Goal: Obtain resource: Download file/media

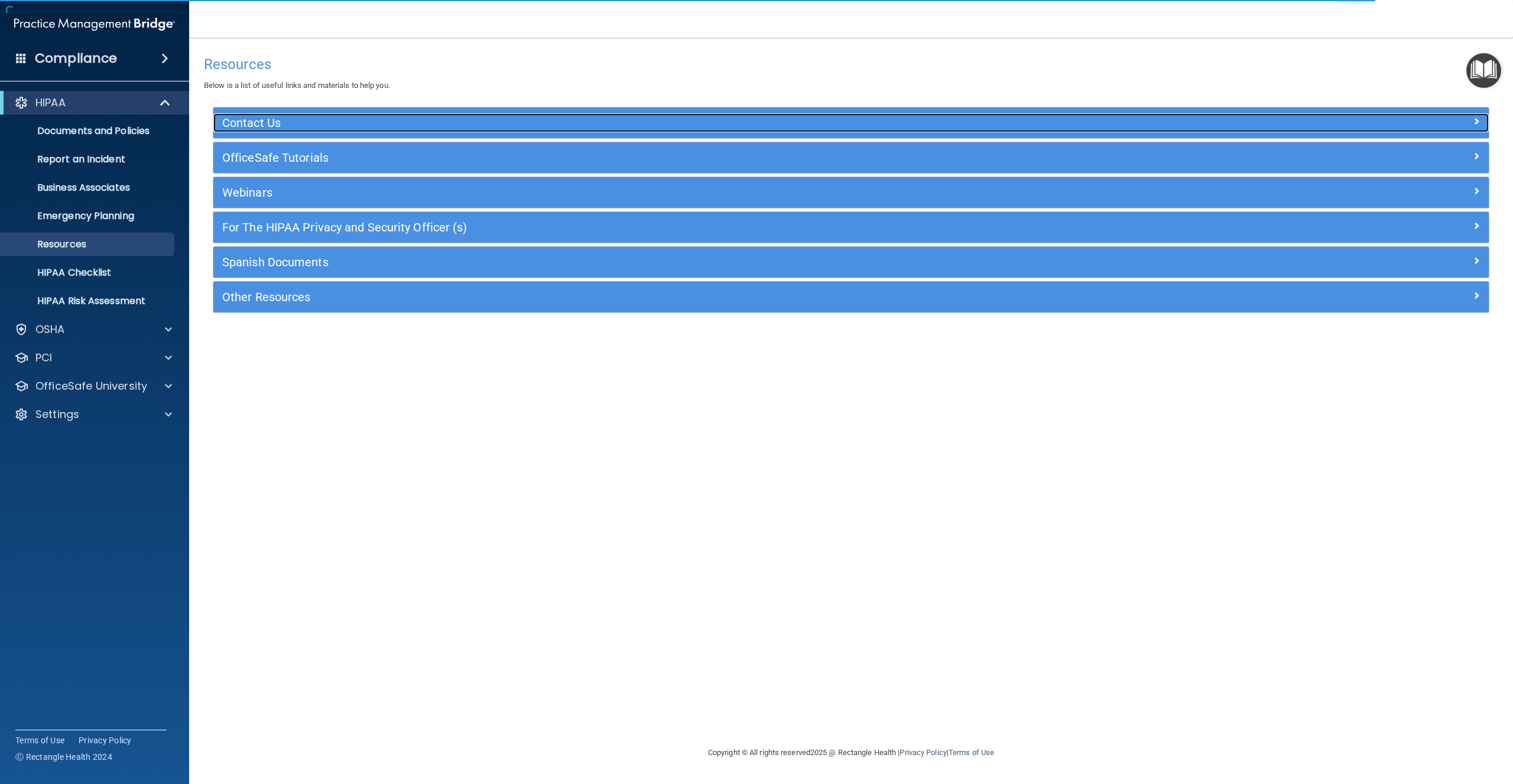
click at [317, 119] on h5 "Contact Us" at bounding box center [692, 122] width 940 height 13
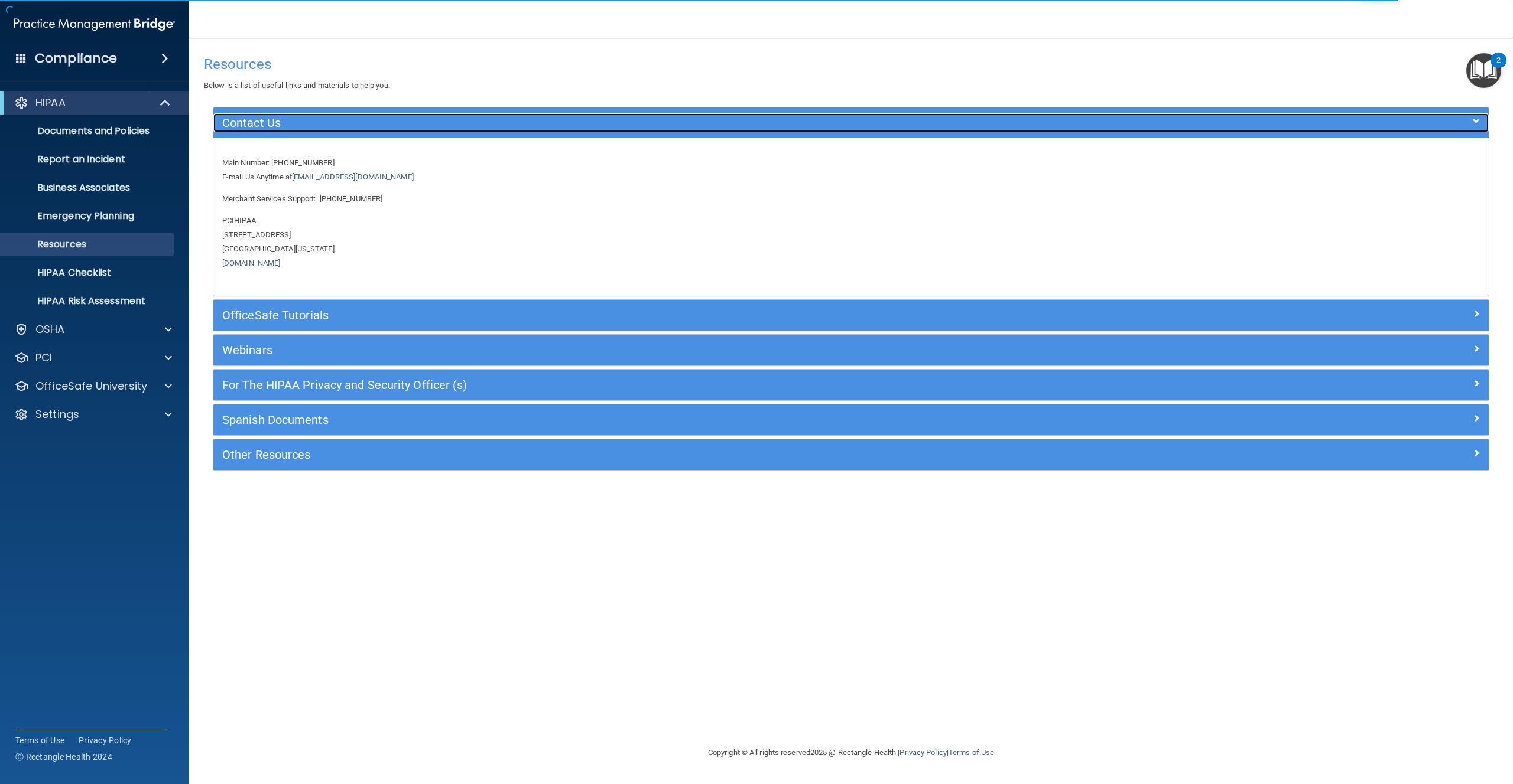
click at [318, 117] on h5 "Contact Us" at bounding box center [692, 122] width 940 height 13
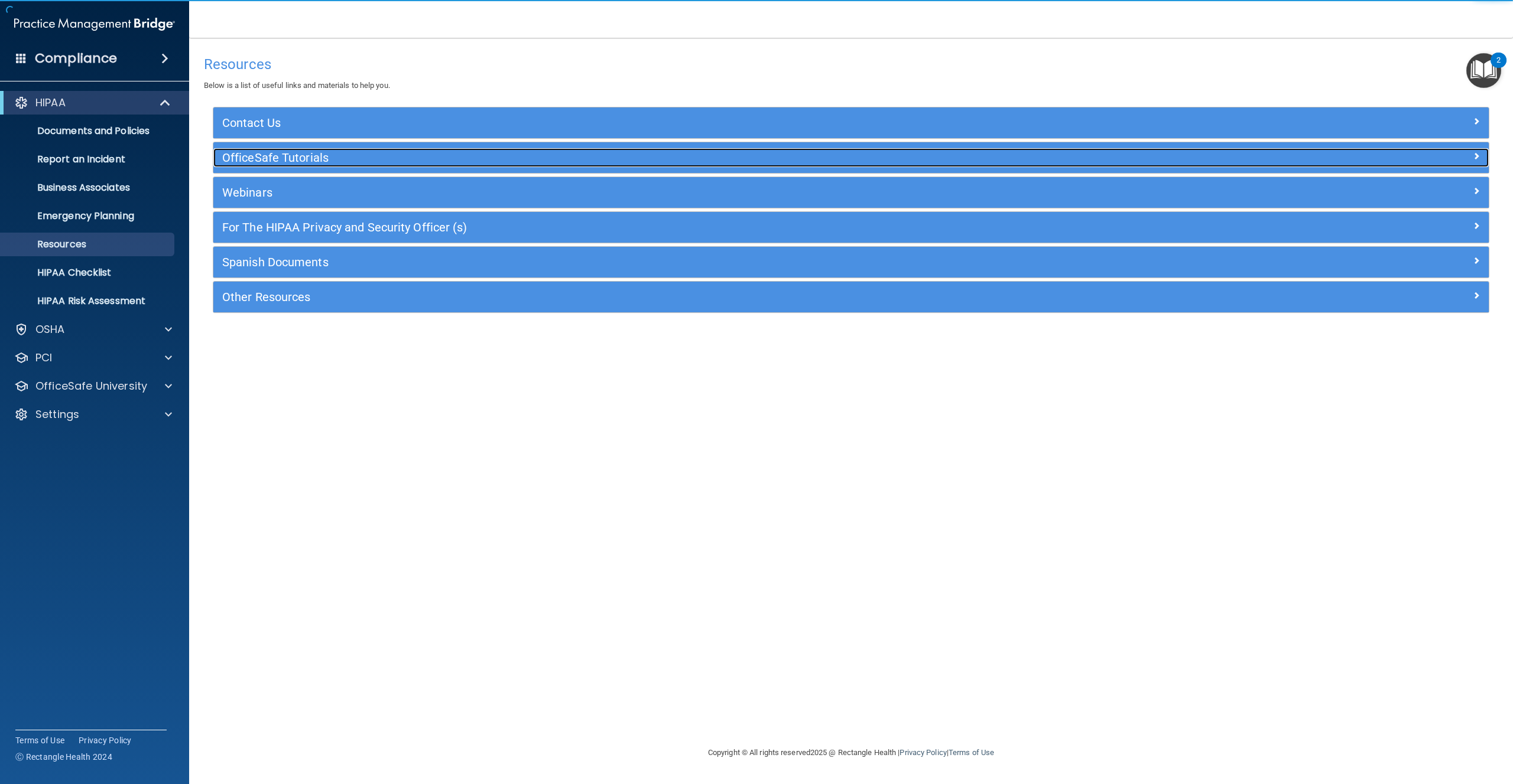
click at [297, 149] on div "OfficeSafe Tutorials" at bounding box center [691, 158] width 957 height 19
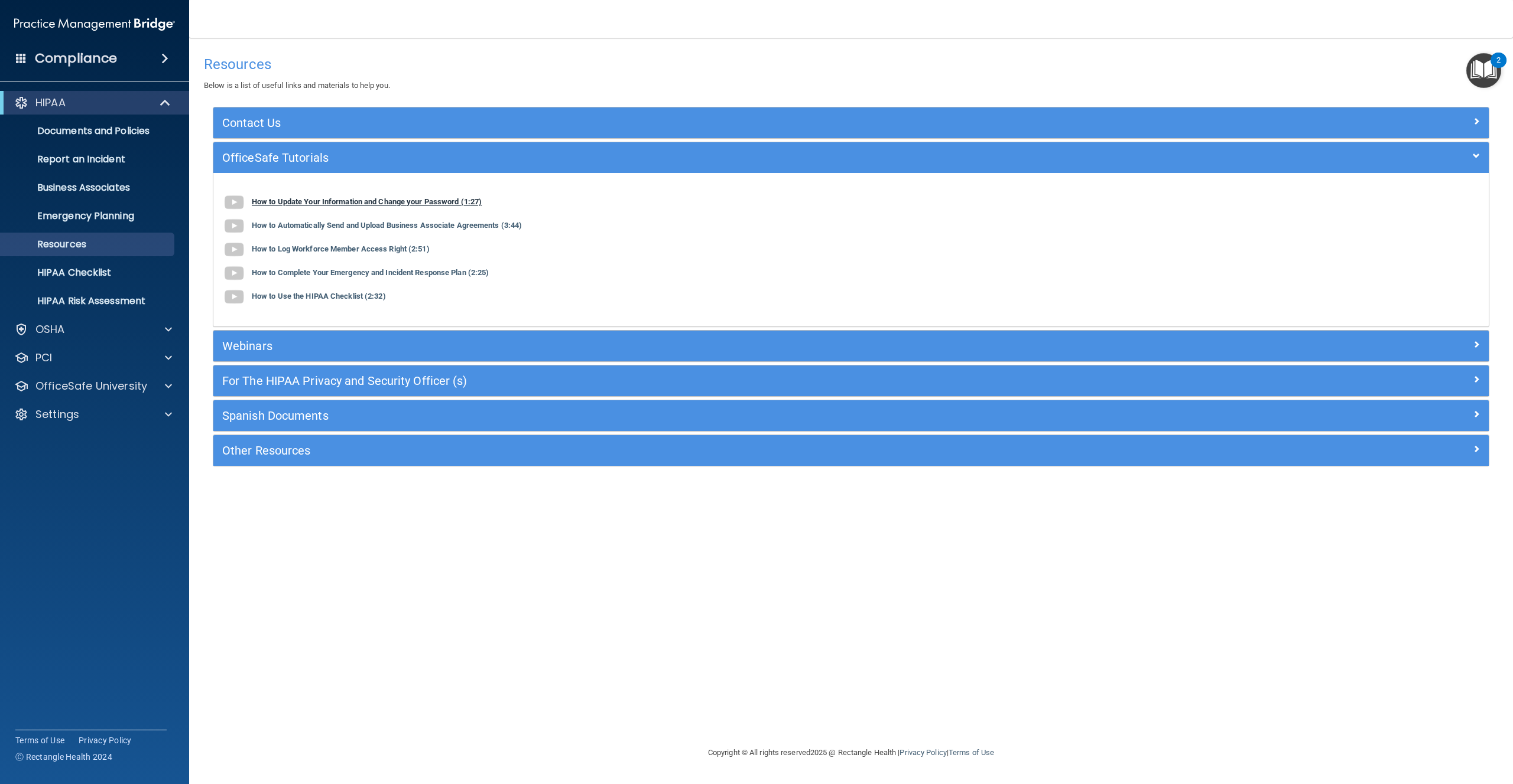
click at [293, 203] on b "How to Update Your Information and Change your Password (1:27)" at bounding box center [366, 201] width 230 height 9
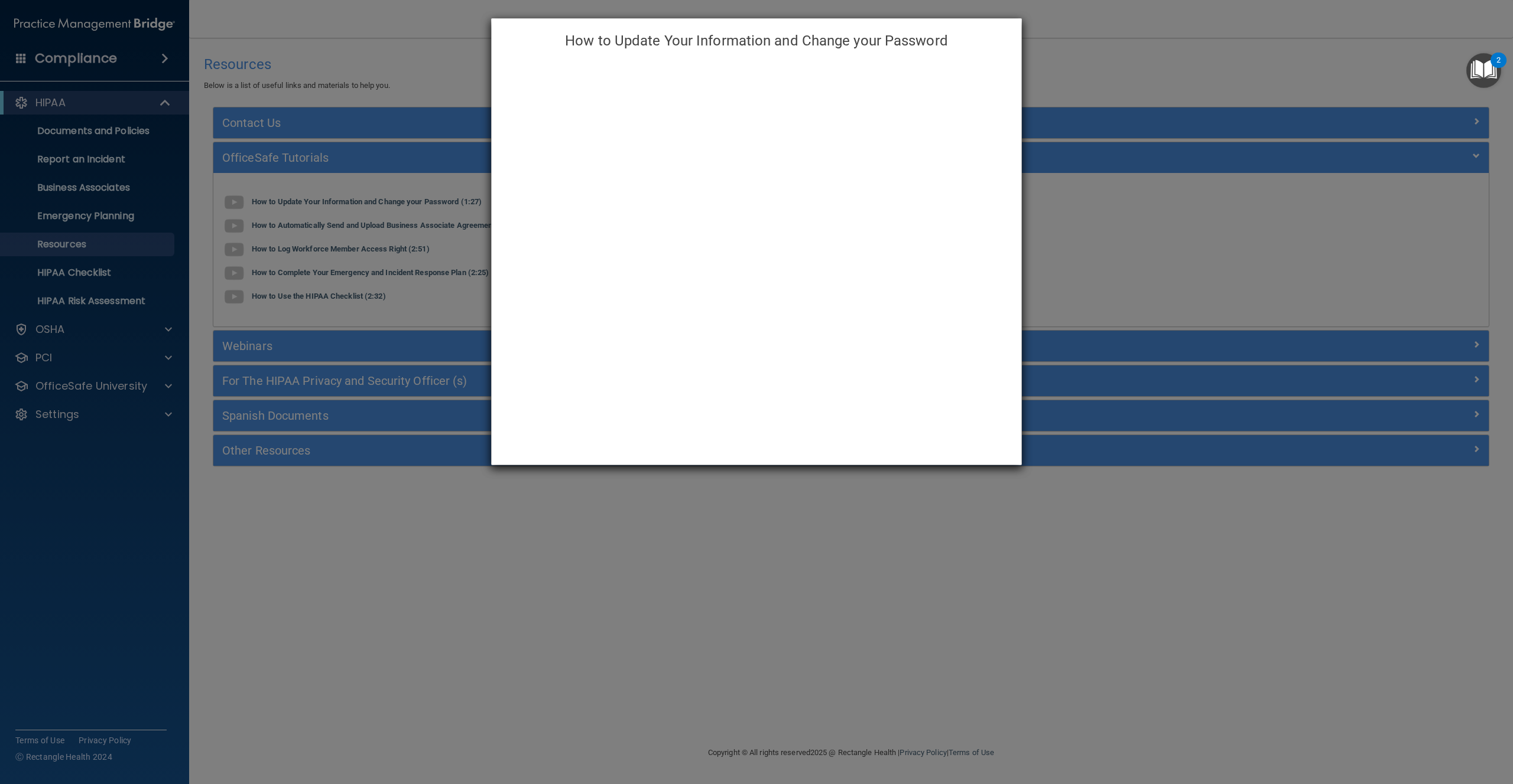
click at [1117, 138] on div "How to Update Your Information and Change your Password" at bounding box center [756, 392] width 1513 height 784
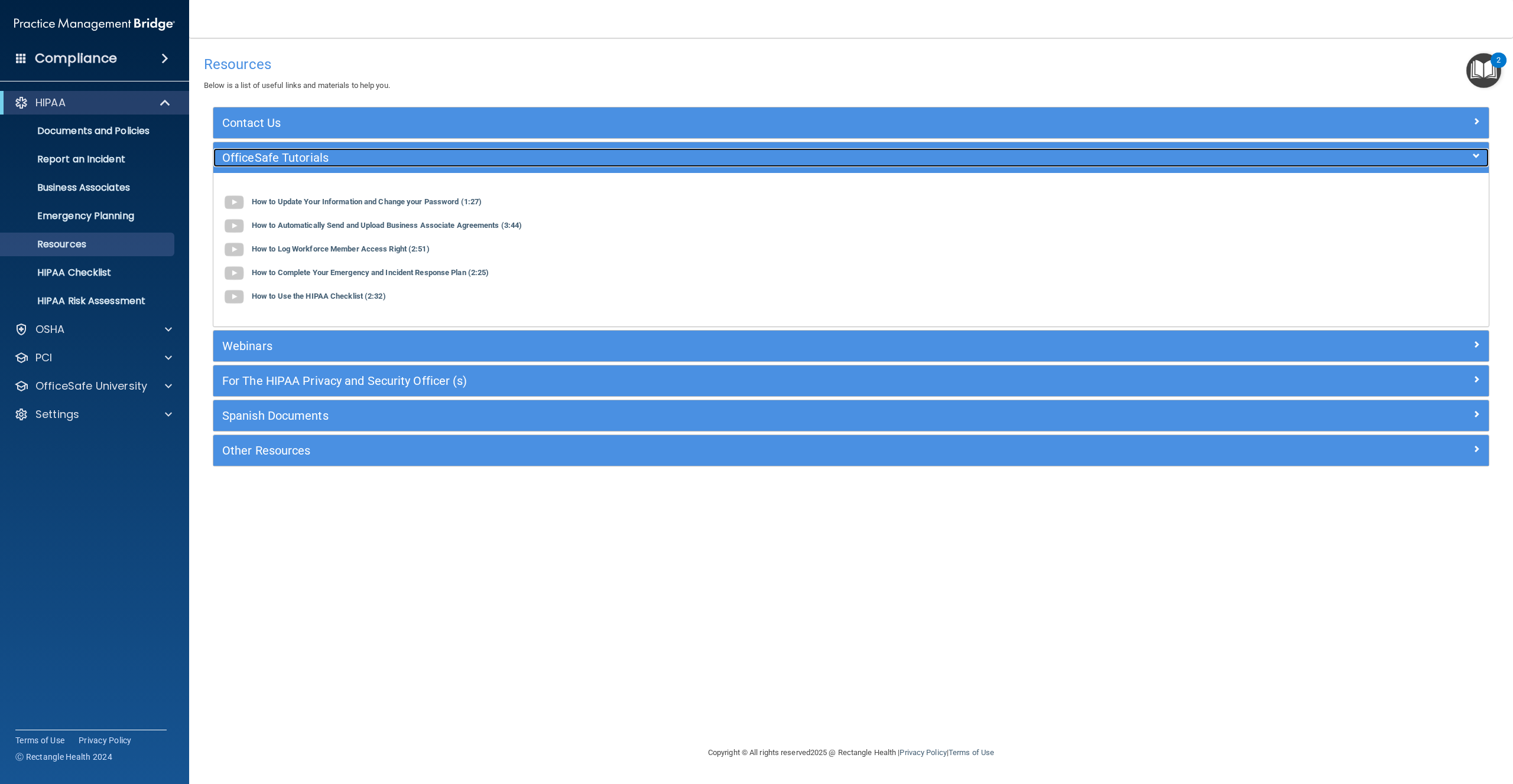
click at [377, 155] on h5 "OfficeSafe Tutorials" at bounding box center [692, 157] width 940 height 13
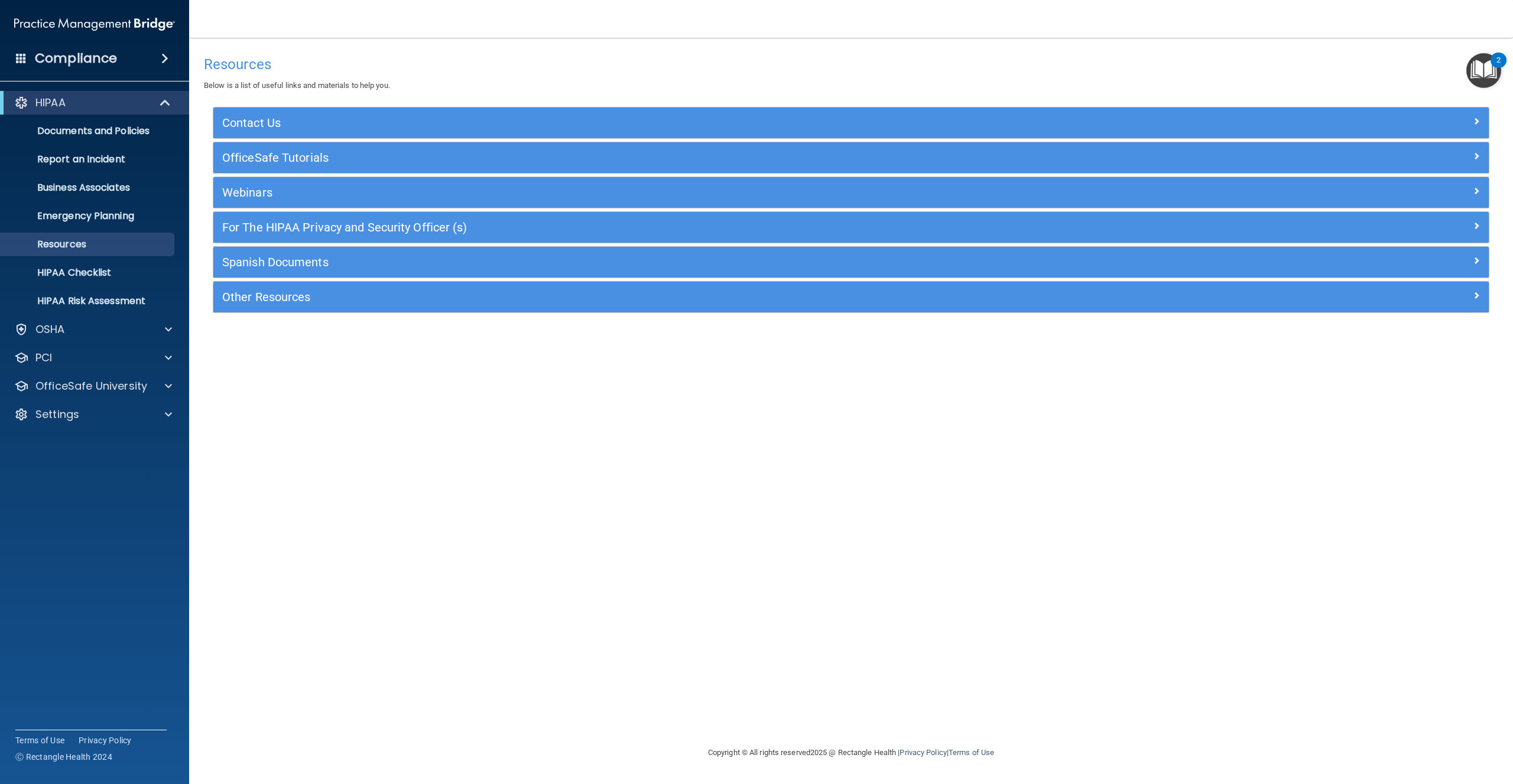
click at [289, 205] on div "Webinars" at bounding box center [850, 193] width 1275 height 31
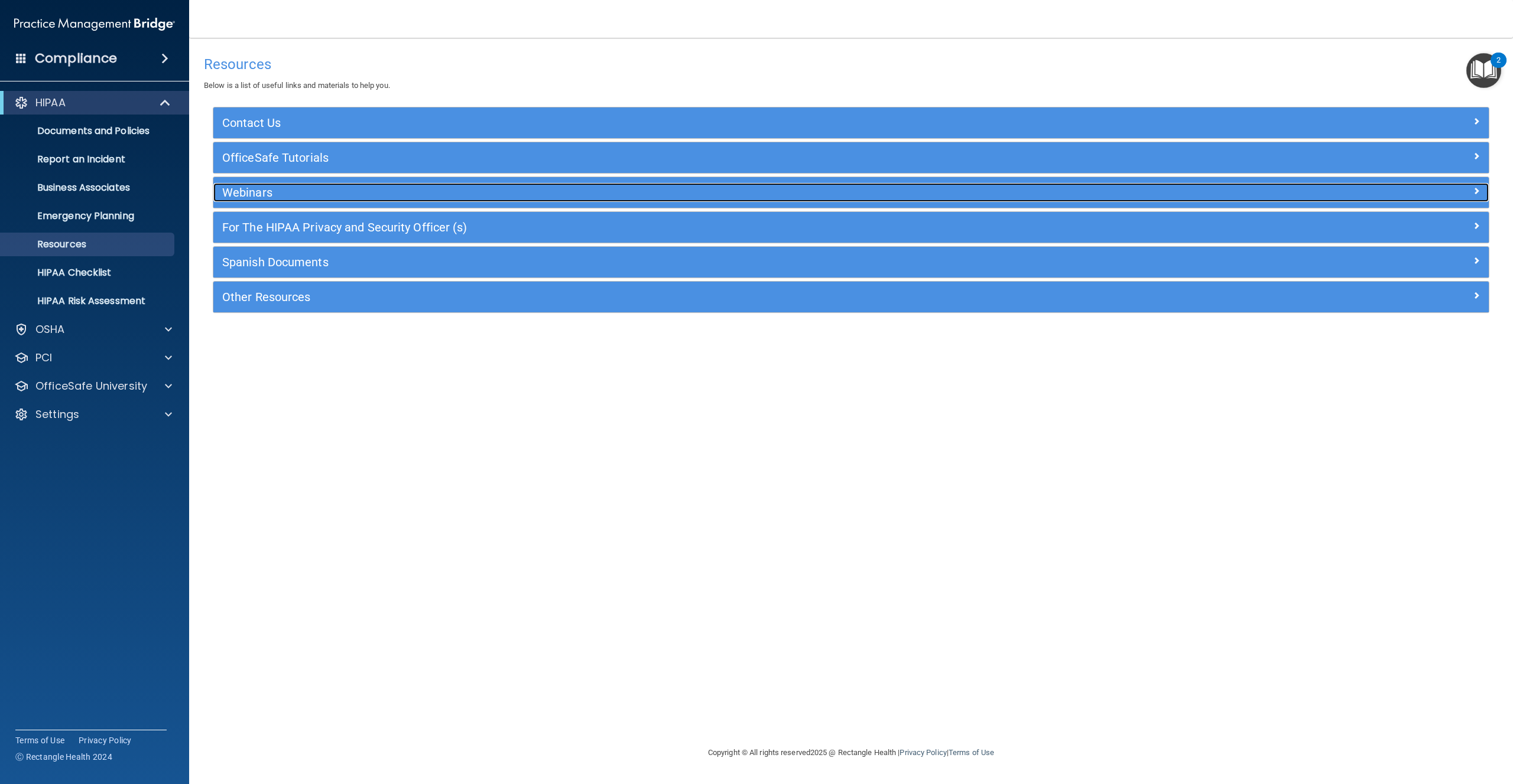
click at [290, 199] on h5 "Webinars" at bounding box center [692, 192] width 940 height 13
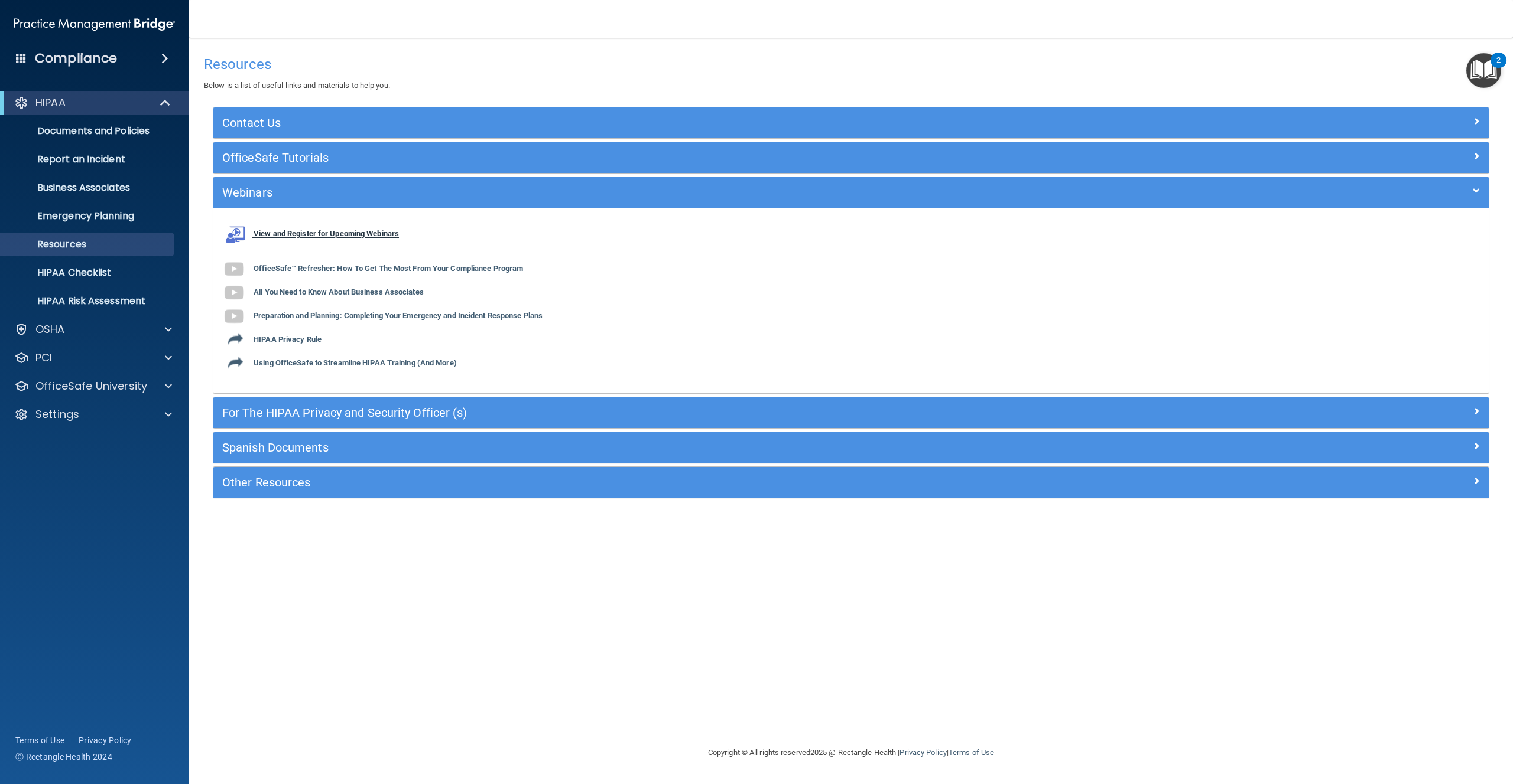
click at [280, 236] on b "View and Register for Upcoming Webinars" at bounding box center [326, 234] width 146 height 9
click at [283, 266] on b "OfficeSafe™ Refresher: How To Get The Most From Your Compliance Program" at bounding box center [388, 269] width 270 height 9
click at [316, 290] on b "All You Need to Know About Business Associates" at bounding box center [338, 292] width 171 height 9
click at [292, 312] on b "Preparation and Planning: Completing Your Emergency and Incident Response Plans" at bounding box center [398, 316] width 289 height 9
click at [279, 337] on b "HIPAA Privacy Rule" at bounding box center [287, 339] width 68 height 9
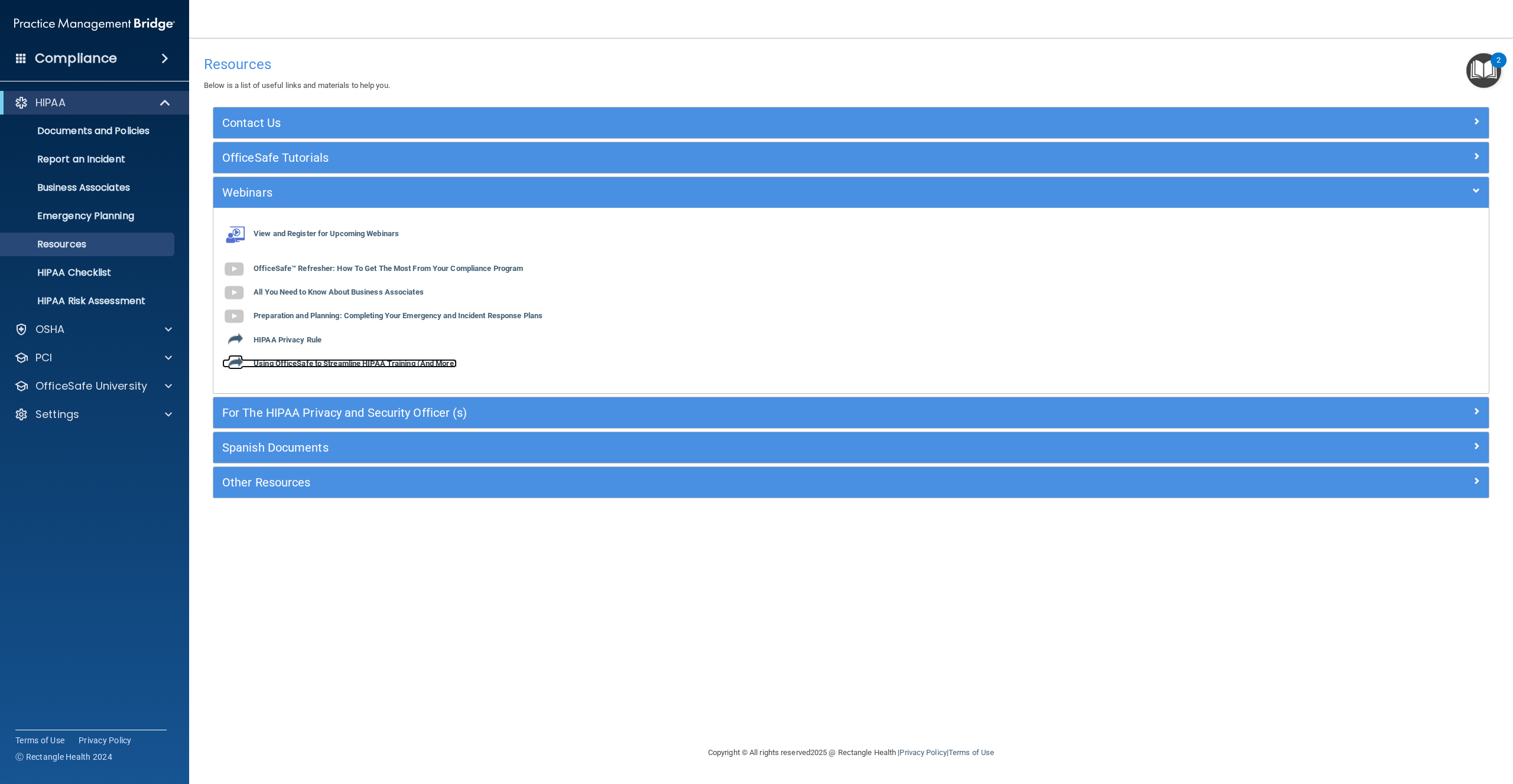
click at [307, 363] on b "Using OfficeSafe to Streamline HIPAA Training (And More)" at bounding box center [355, 363] width 203 height 9
drag, startPoint x: 320, startPoint y: 567, endPoint x: 320, endPoint y: 554, distance: 13.0
click at [320, 567] on div "Resources Below is a list of useful links and materials to help you. Contact Us…" at bounding box center [851, 392] width 1277 height 685
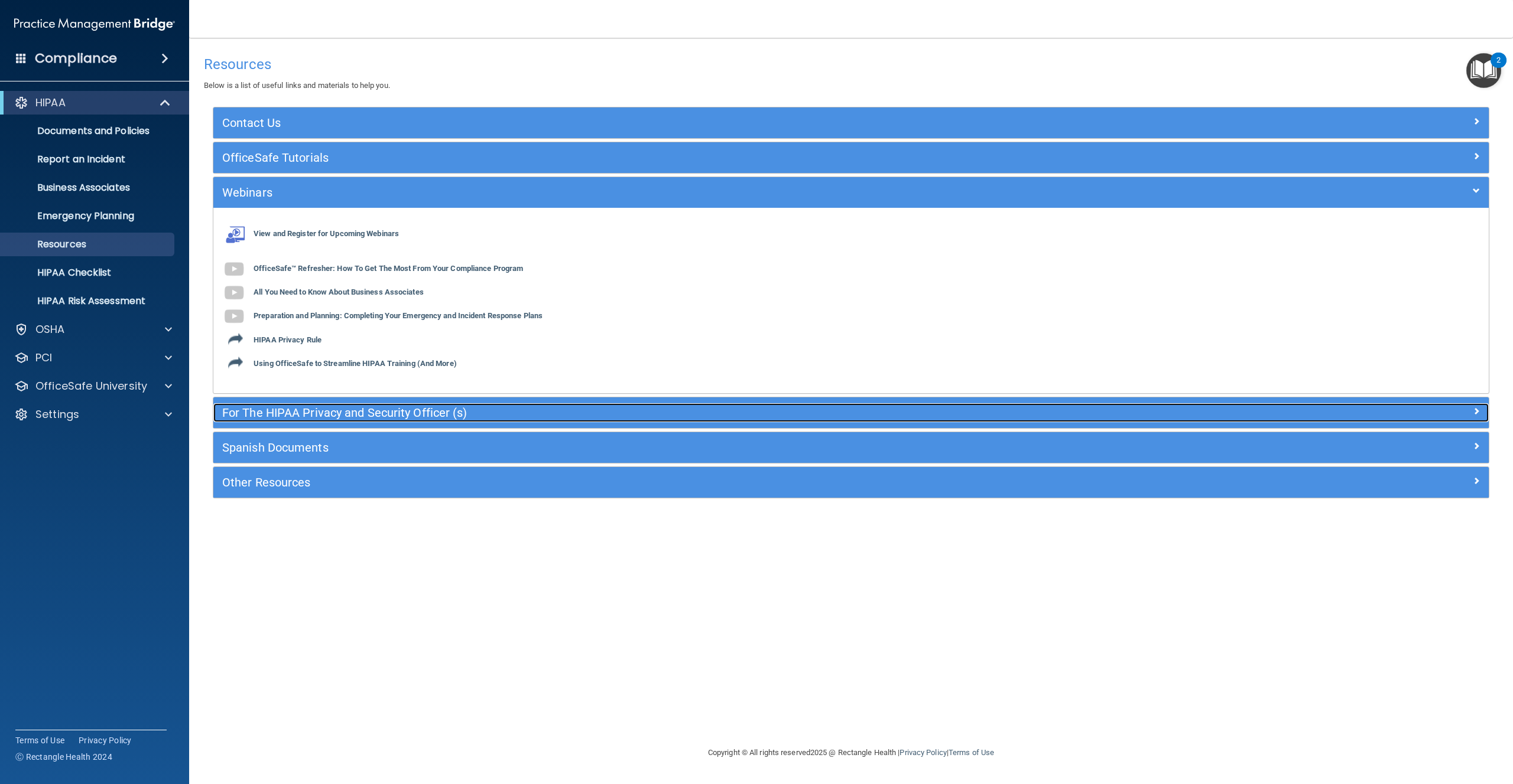
click at [368, 408] on h5 "For The HIPAA Privacy and Security Officer (s)" at bounding box center [692, 412] width 940 height 13
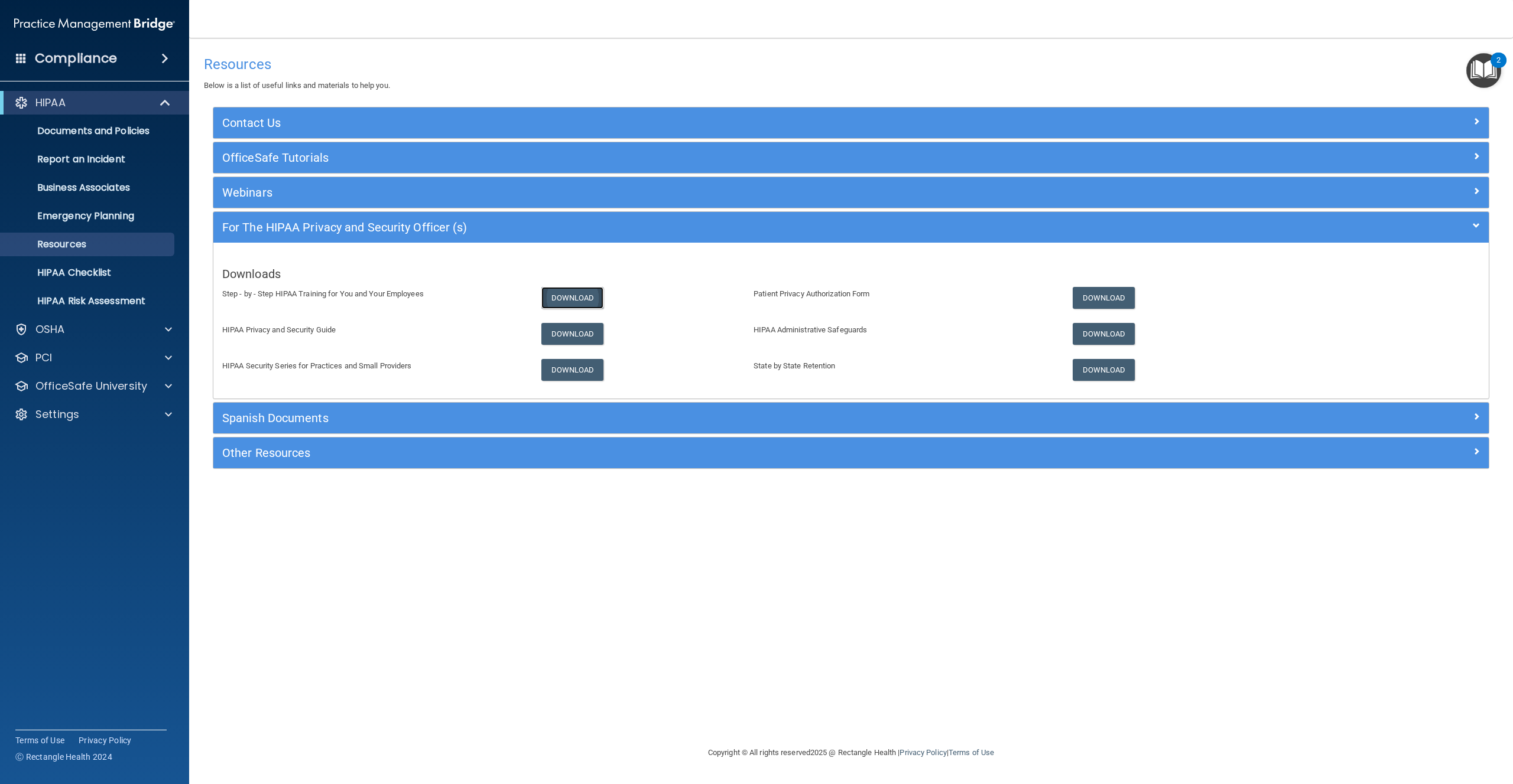
click at [548, 292] on link "Download" at bounding box center [572, 298] width 63 height 22
click at [1123, 285] on div "Downloads Step - by - Step HIPAA Training for You and Your Employees Download P…" at bounding box center [850, 321] width 1275 height 139
click at [1112, 296] on link "Download" at bounding box center [1103, 298] width 63 height 22
click at [583, 333] on link "Download" at bounding box center [572, 333] width 63 height 22
click at [1102, 341] on link "Download" at bounding box center [1103, 333] width 63 height 22
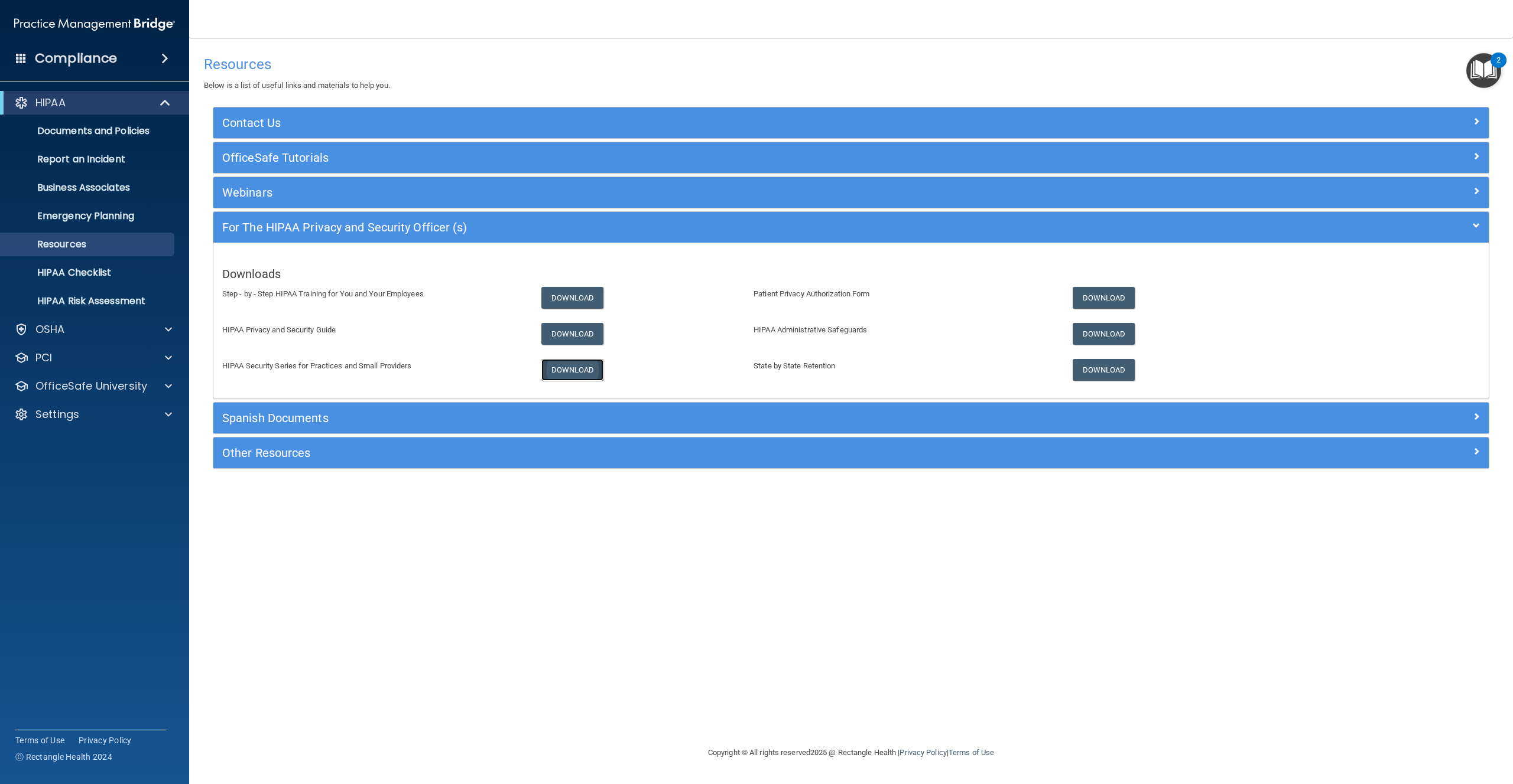
click at [544, 362] on link "Download" at bounding box center [572, 370] width 63 height 22
click at [1098, 374] on link "Download" at bounding box center [1103, 370] width 63 height 22
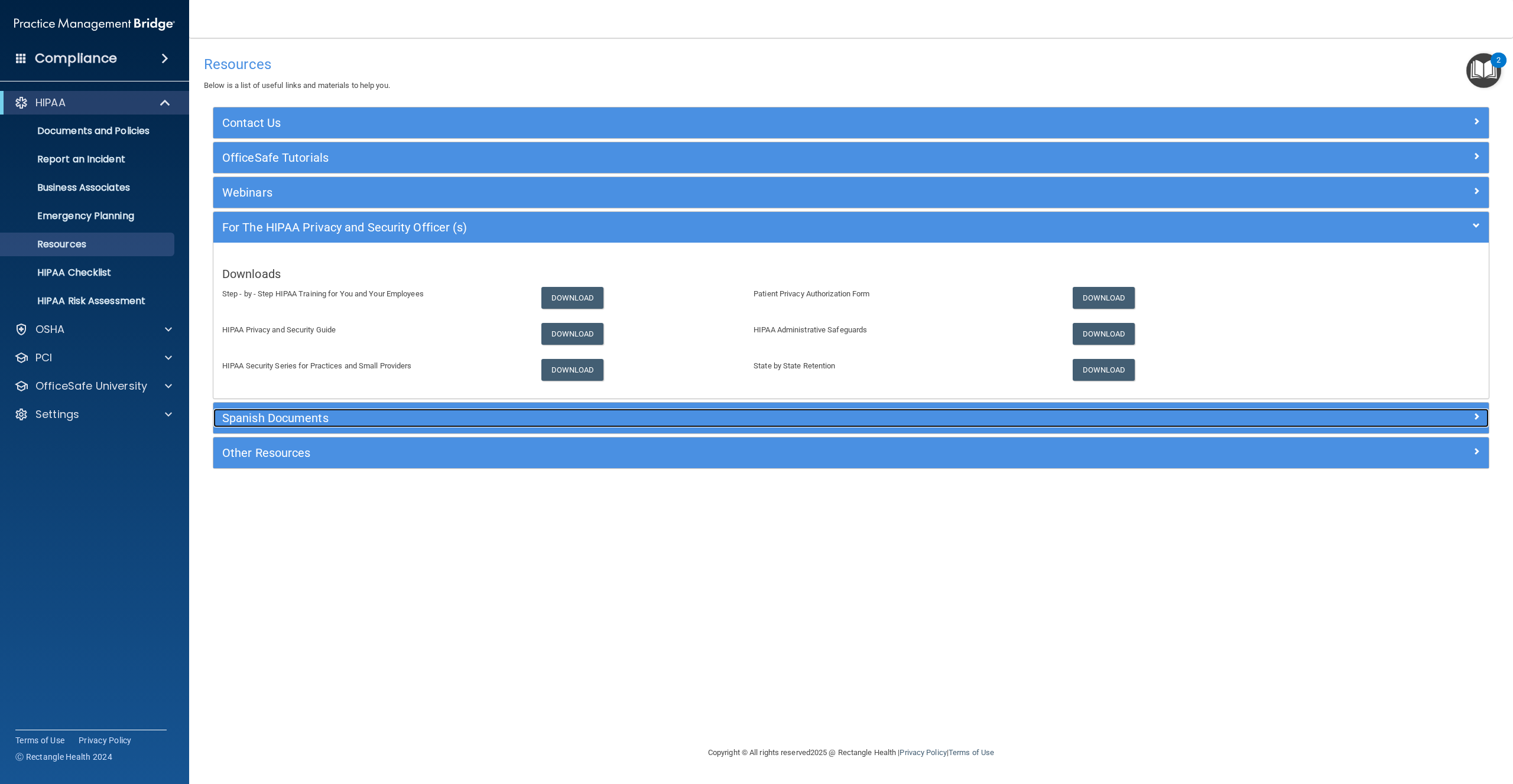
click at [359, 413] on h5 "Spanish Documents" at bounding box center [692, 417] width 940 height 13
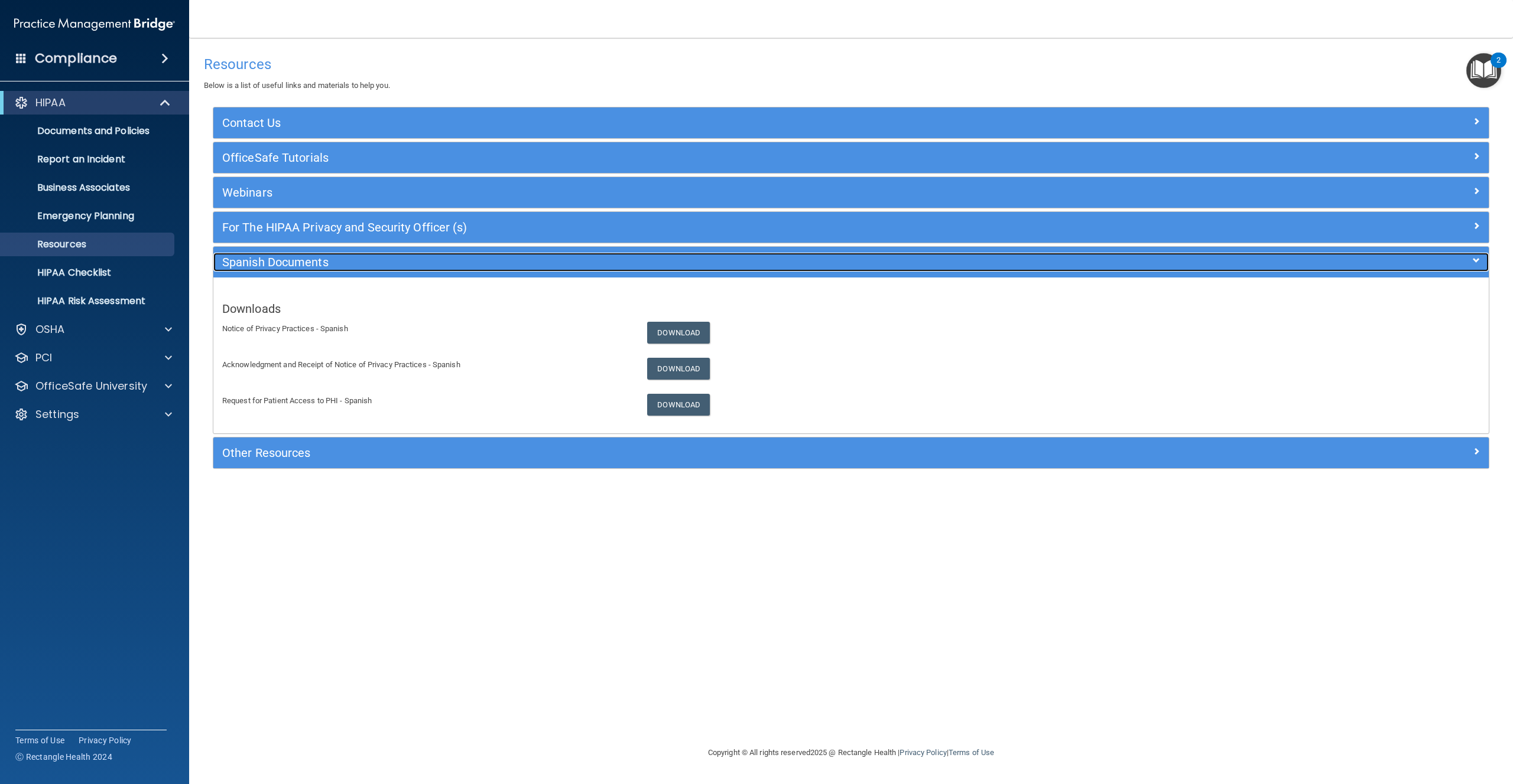
click at [361, 262] on h5 "Spanish Documents" at bounding box center [692, 262] width 940 height 13
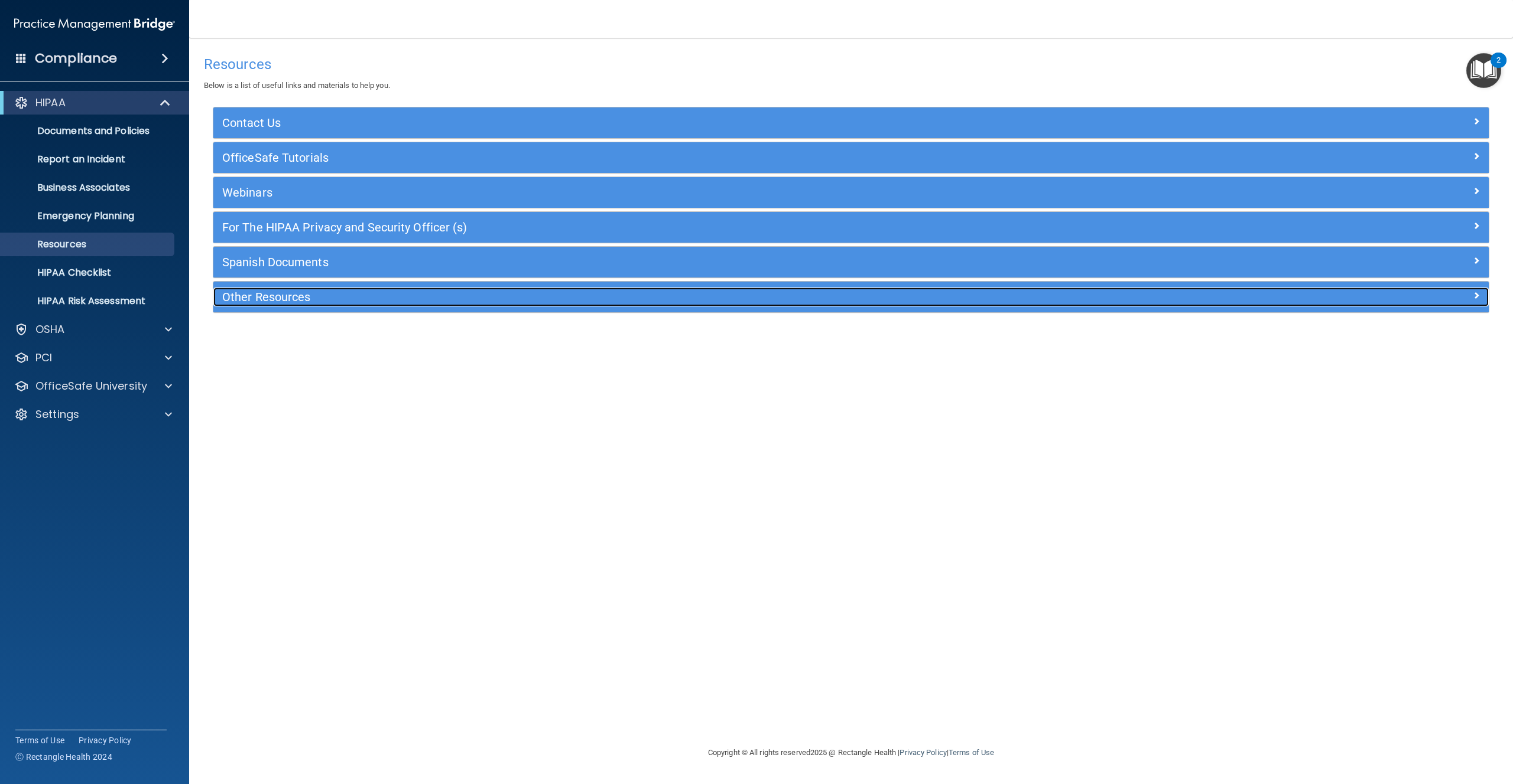
click at [324, 291] on h5 "Other Resources" at bounding box center [692, 297] width 940 height 13
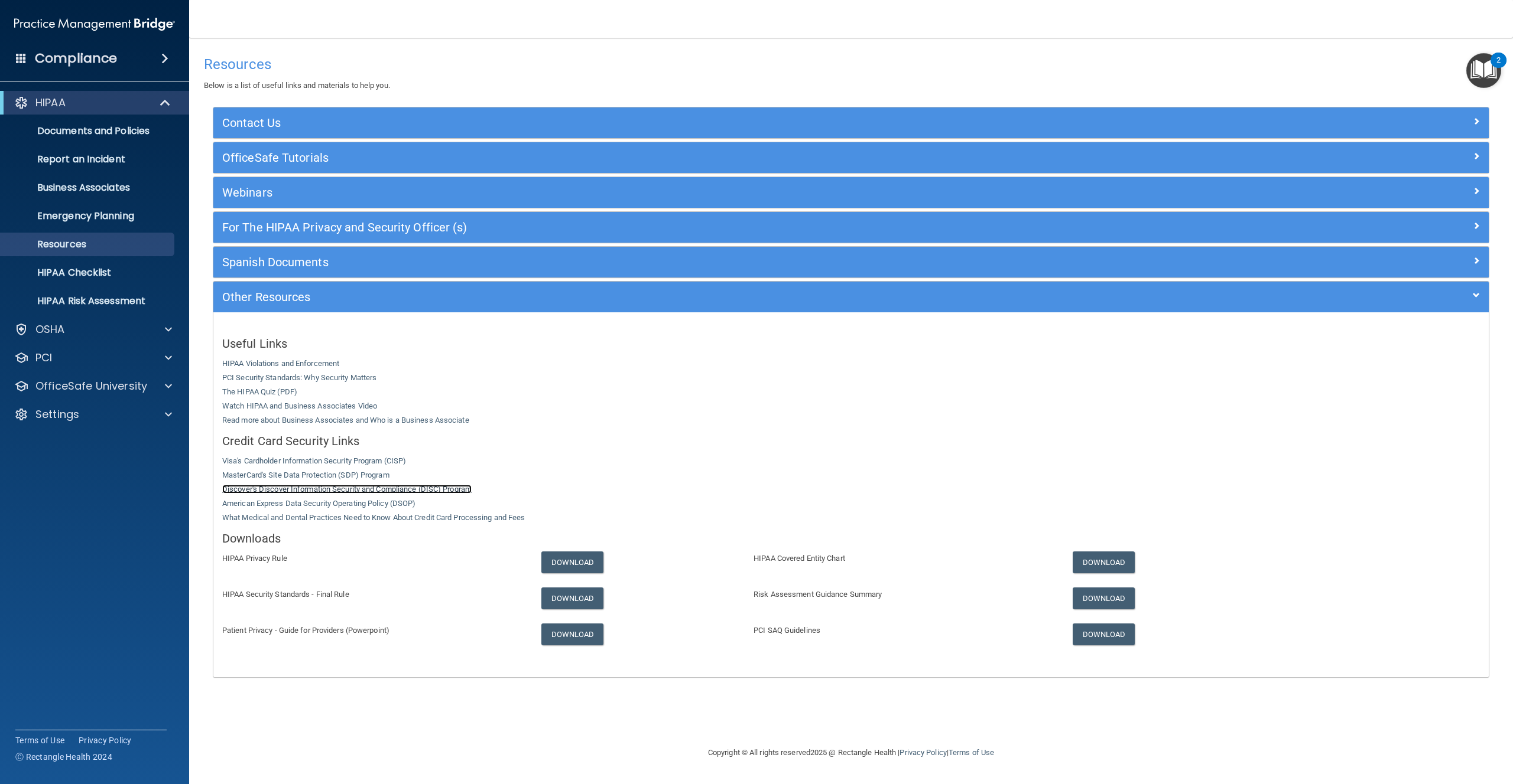
drag, startPoint x: 257, startPoint y: 487, endPoint x: 249, endPoint y: 487, distance: 8.0
click at [457, 619] on div "Useful Links HIPAA Violations and Enforcement PCI Security Standards: Why Secur…" at bounding box center [850, 495] width 1275 height 348
click at [1125, 560] on link "Download" at bounding box center [1103, 562] width 63 height 22
